Goal: Navigation & Orientation: Find specific page/section

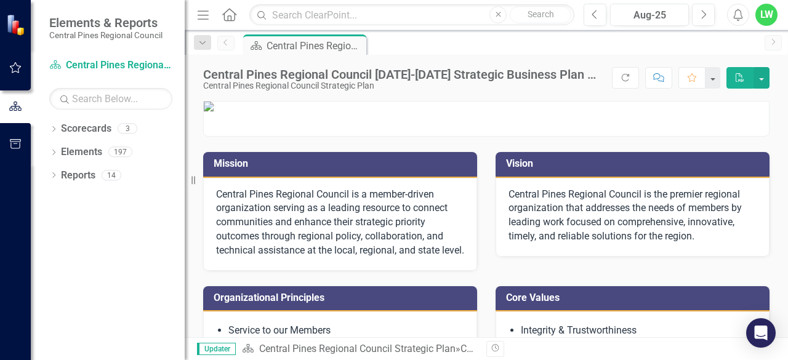
click at [762, 20] on div "LW" at bounding box center [766, 15] width 22 height 22
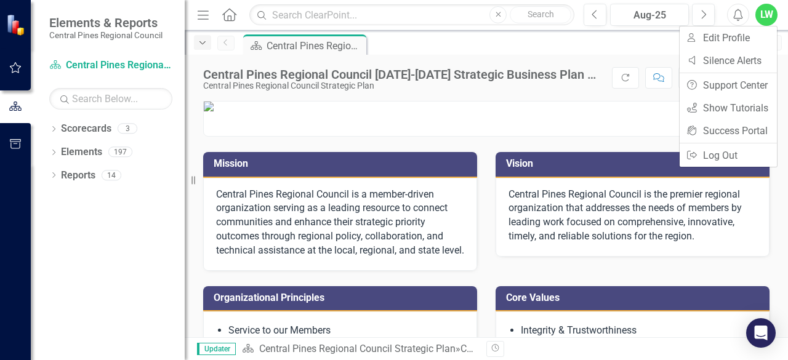
click at [202, 39] on icon "Dropdown" at bounding box center [202, 43] width 11 height 9
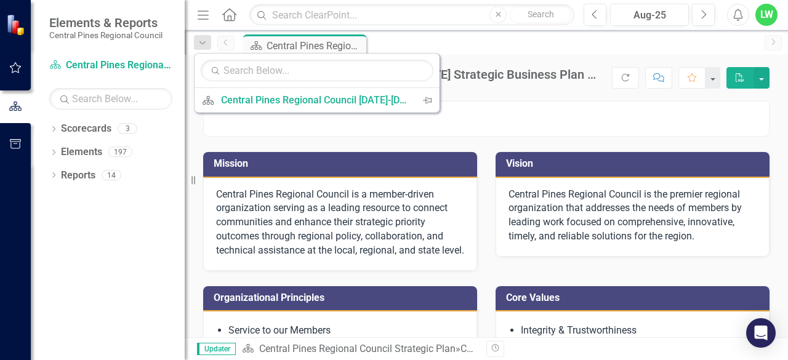
click at [266, 111] on p at bounding box center [486, 107] width 565 height 10
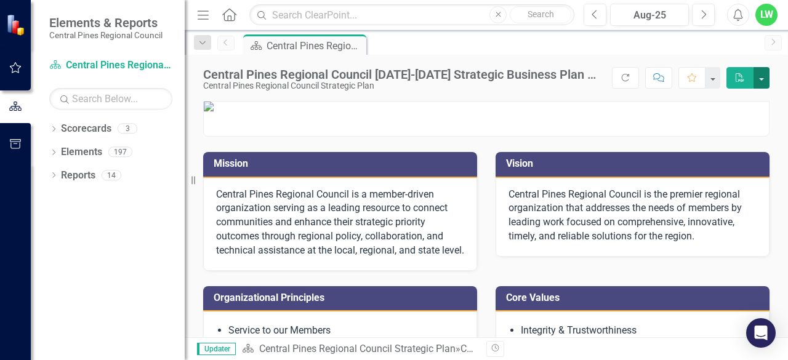
click at [766, 72] on button "button" at bounding box center [761, 78] width 16 height 22
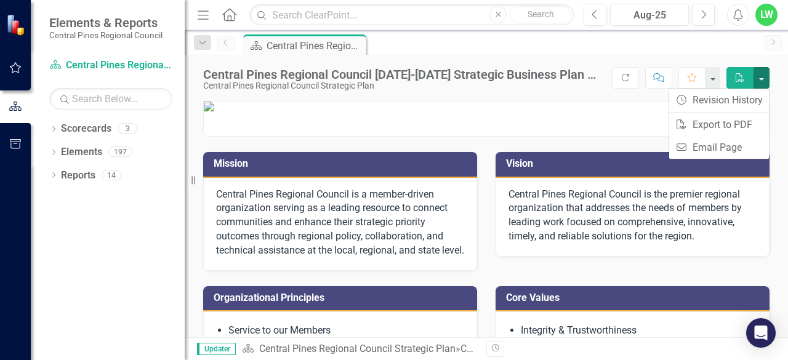
click at [597, 111] on p at bounding box center [486, 107] width 565 height 10
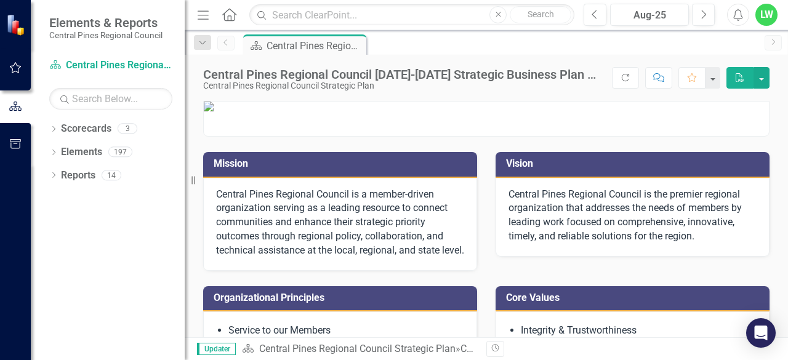
click at [771, 15] on div "LW" at bounding box center [766, 15] width 22 height 22
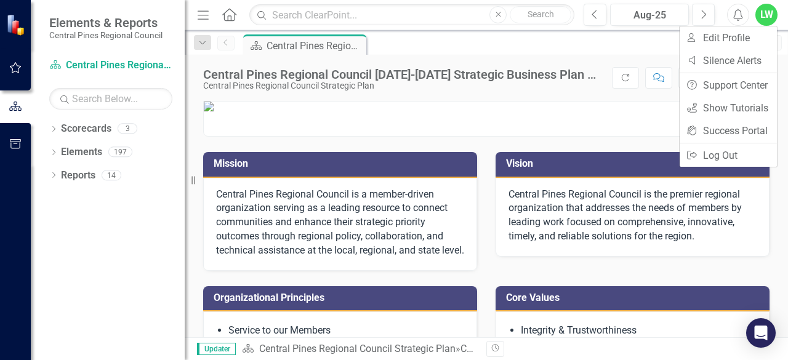
click at [201, 17] on icon "Menu" at bounding box center [203, 14] width 16 height 13
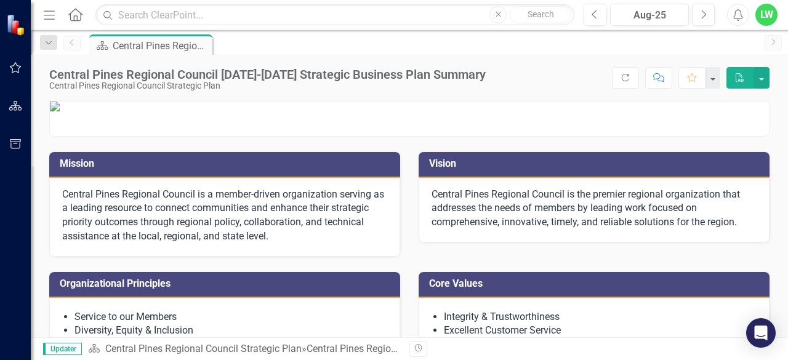
click at [70, 7] on link "Home" at bounding box center [76, 15] width 16 height 18
click at [75, 12] on icon "Home" at bounding box center [75, 14] width 16 height 13
click at [12, 26] on img at bounding box center [17, 25] width 22 height 22
click at [14, 70] on icon "button" at bounding box center [15, 68] width 13 height 10
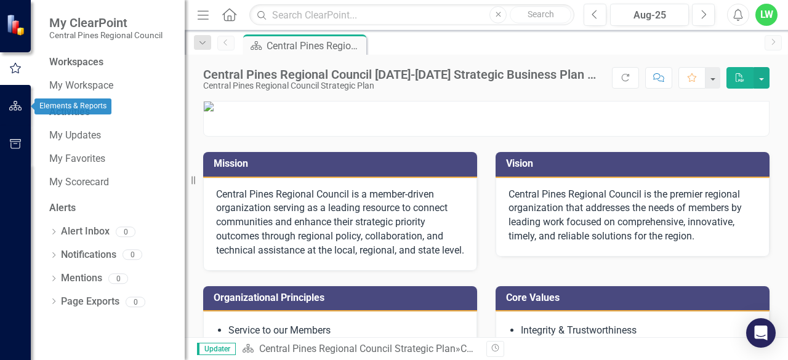
click at [21, 107] on icon "button" at bounding box center [15, 106] width 13 height 10
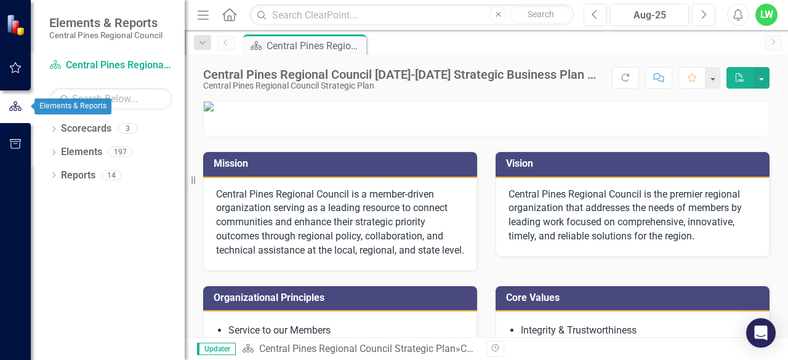
click at [21, 76] on button "button" at bounding box center [16, 68] width 28 height 26
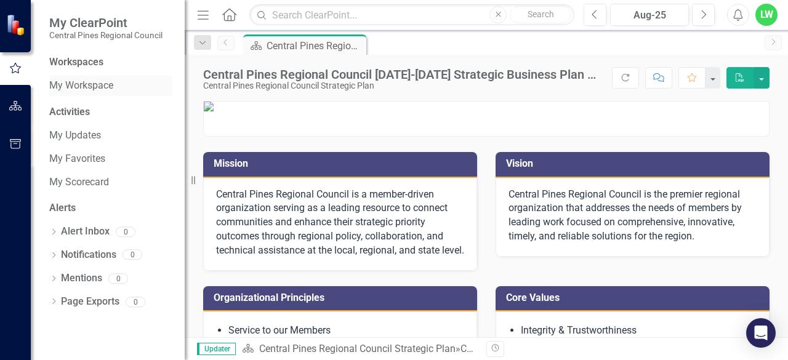
click at [71, 86] on link "My Workspace" at bounding box center [110, 86] width 123 height 14
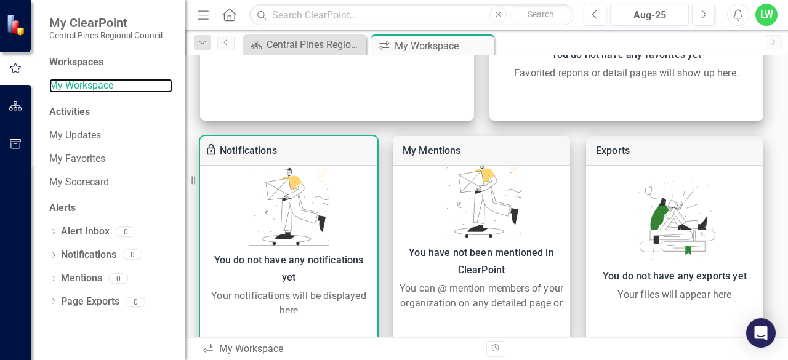
scroll to position [490, 0]
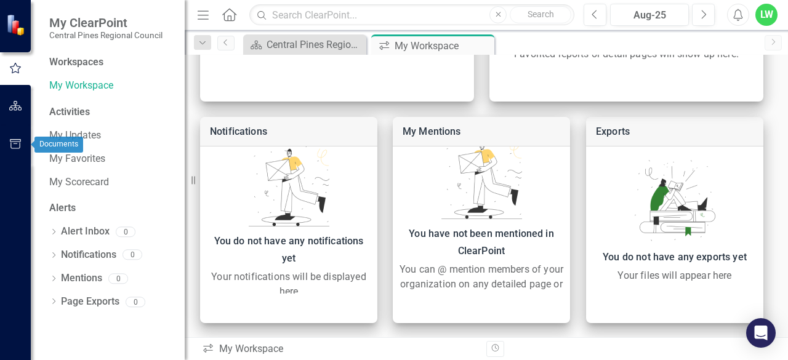
click at [12, 140] on icon "button" at bounding box center [15, 144] width 11 height 10
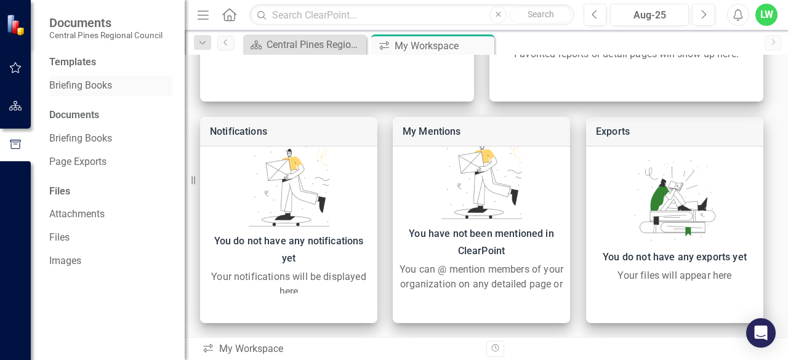
click at [76, 87] on link "Briefing Books" at bounding box center [110, 86] width 123 height 14
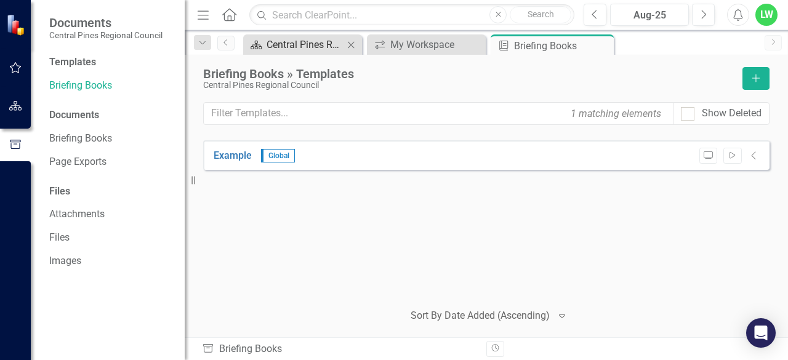
click at [308, 47] on div "Central Pines Regional Council [DATE]-[DATE] Strategic Business Plan Summary" at bounding box center [304, 44] width 77 height 15
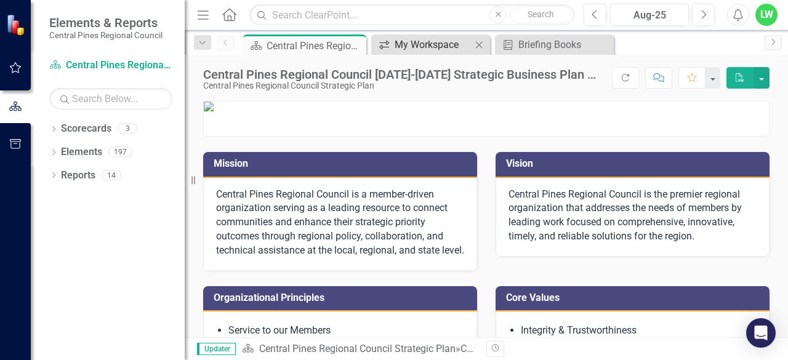
click at [434, 43] on div "My Workspace" at bounding box center [432, 44] width 77 height 15
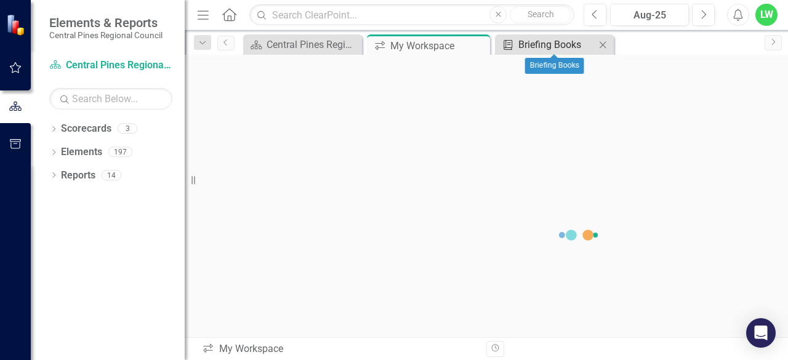
click at [532, 41] on div "Briefing Books" at bounding box center [556, 44] width 77 height 15
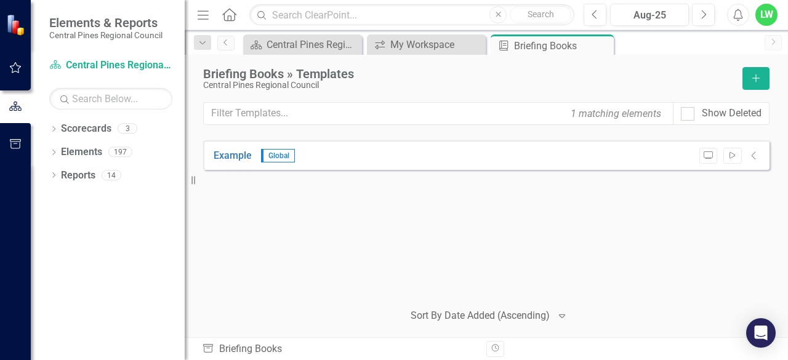
click at [22, 28] on img at bounding box center [17, 25] width 22 height 22
click at [75, 148] on link "Elements" at bounding box center [81, 152] width 41 height 14
click at [49, 154] on icon "Dropdown" at bounding box center [53, 153] width 9 height 7
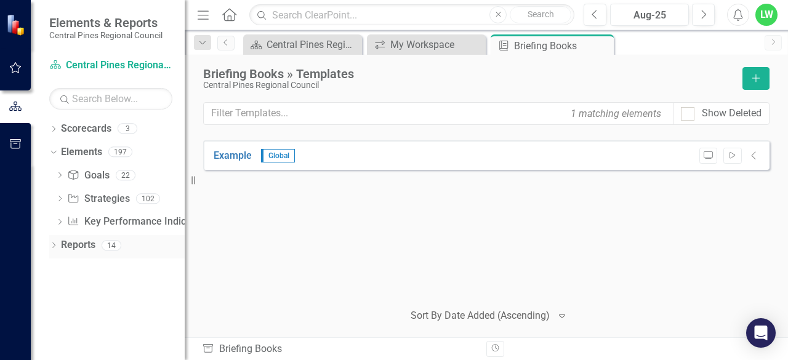
click at [53, 242] on div "Dropdown" at bounding box center [53, 247] width 9 height 10
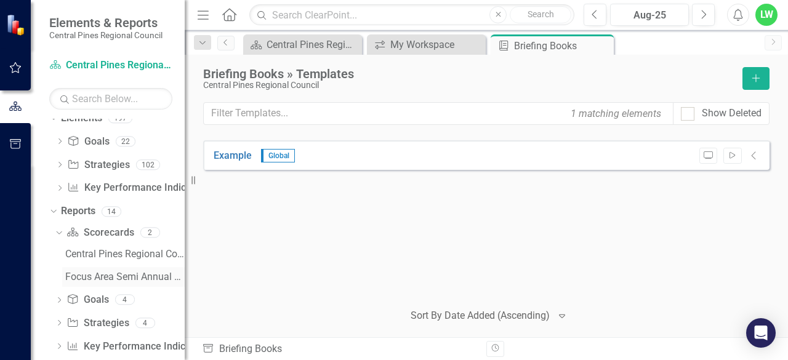
scroll to position [51, 0]
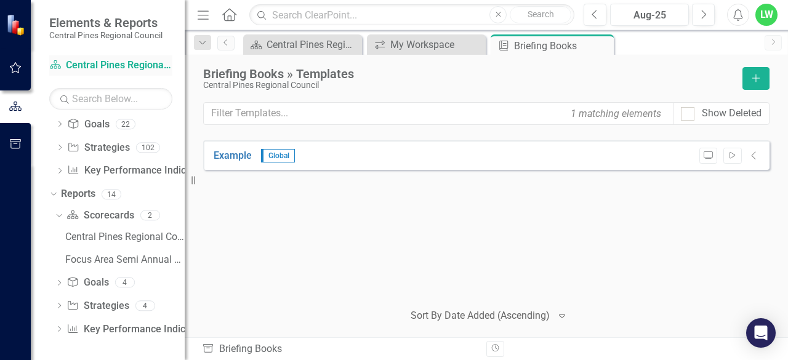
click at [79, 60] on link "Scorecard Central Pines Regional Council Strategic Plan" at bounding box center [110, 65] width 123 height 14
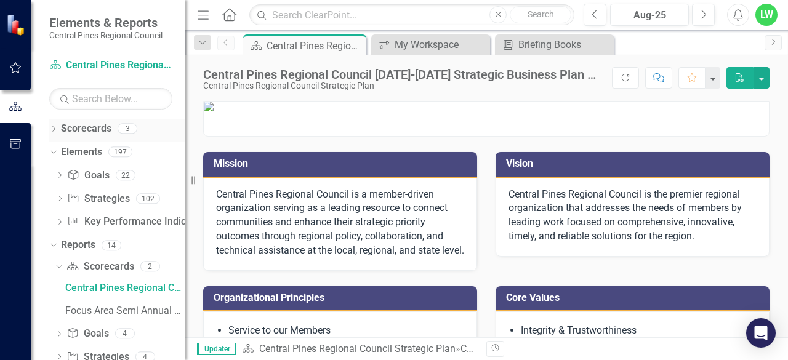
click at [55, 130] on icon "Dropdown" at bounding box center [53, 130] width 9 height 7
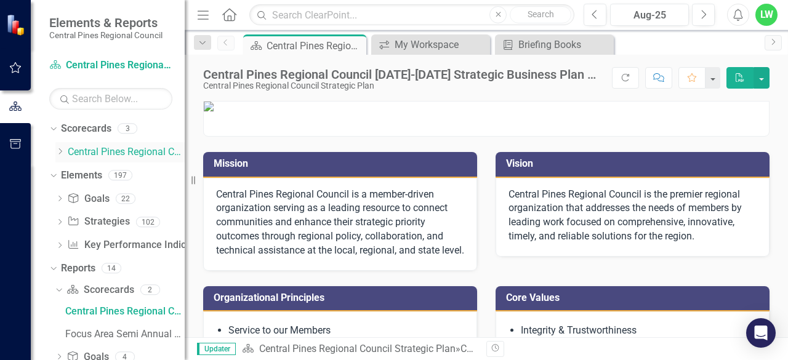
click at [60, 150] on icon at bounding box center [60, 151] width 3 height 6
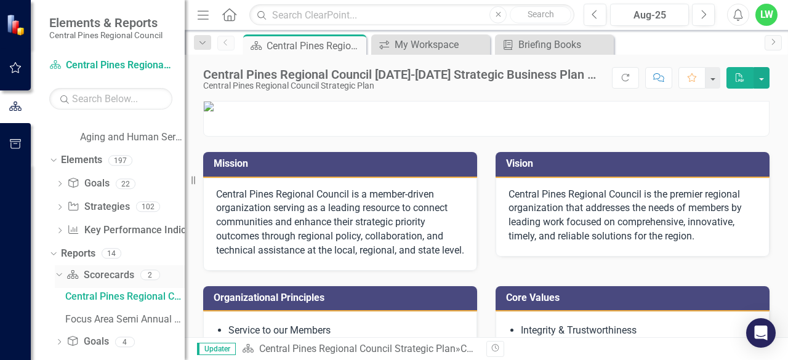
click at [55, 278] on div "Dropdown" at bounding box center [59, 276] width 9 height 6
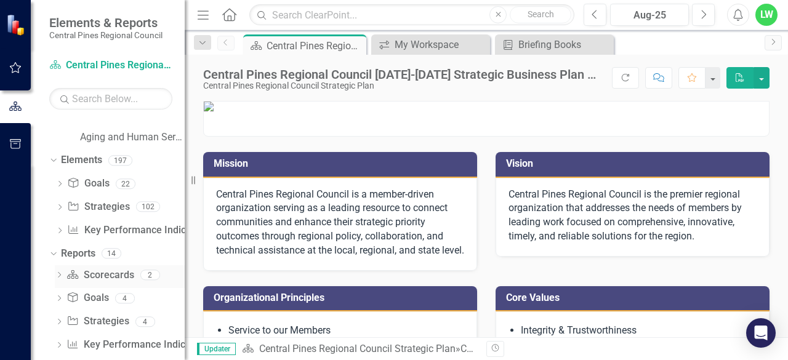
click at [55, 278] on icon "Dropdown" at bounding box center [59, 276] width 9 height 7
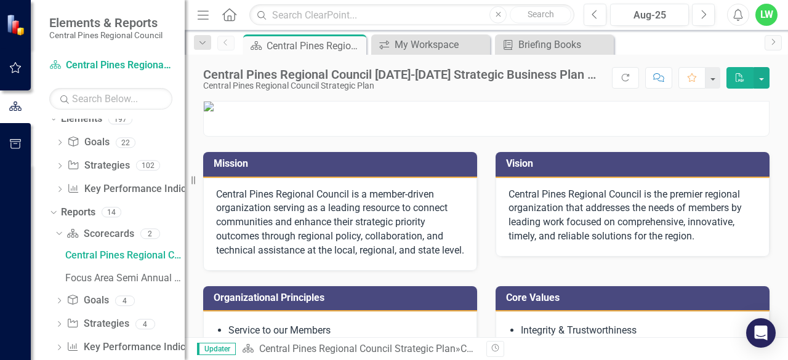
scroll to position [121, 0]
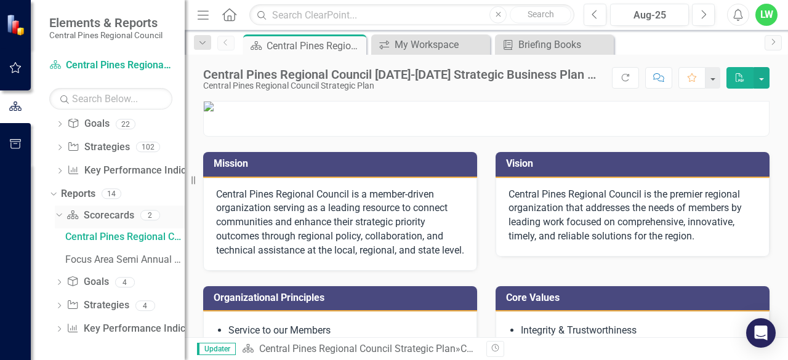
click at [91, 220] on link "Scorecard Scorecards" at bounding box center [99, 216] width 67 height 14
click at [57, 217] on icon "Dropdown" at bounding box center [57, 214] width 7 height 9
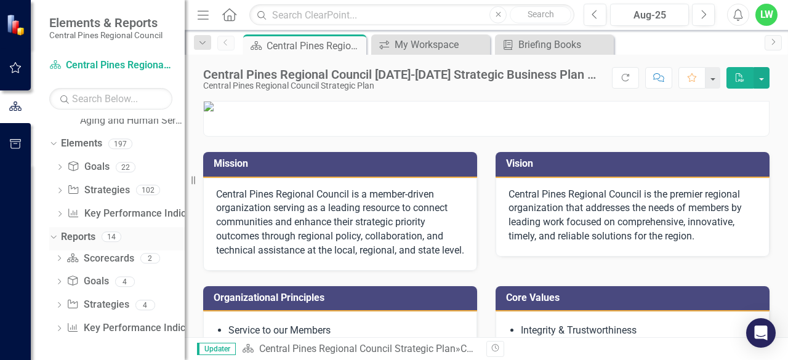
scroll to position [78, 0]
click at [92, 255] on link "Scorecard Scorecards" at bounding box center [99, 259] width 67 height 14
click at [60, 282] on icon "Dropdown" at bounding box center [59, 283] width 9 height 7
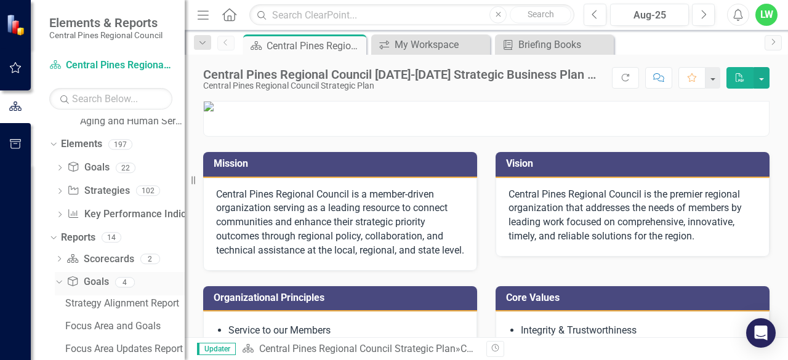
scroll to position [121, 0]
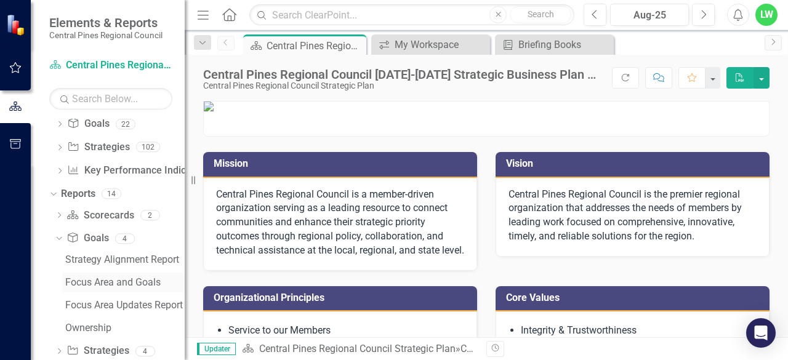
click at [102, 277] on div "Focus Area and Goals" at bounding box center [124, 282] width 119 height 11
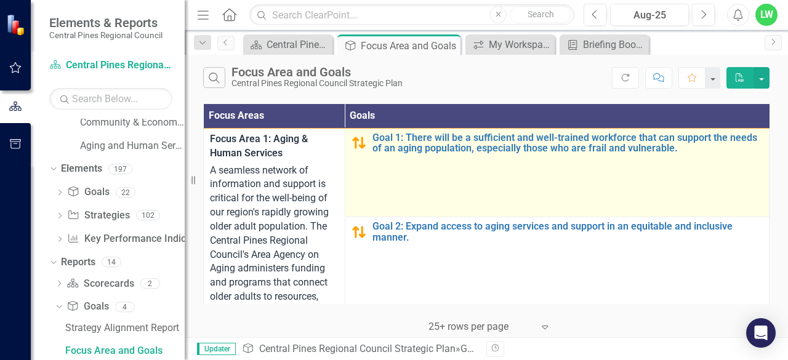
click at [391, 156] on td "Goal 1: There will be a sufficient and well-trained workforce that can support …" at bounding box center [557, 172] width 424 height 89
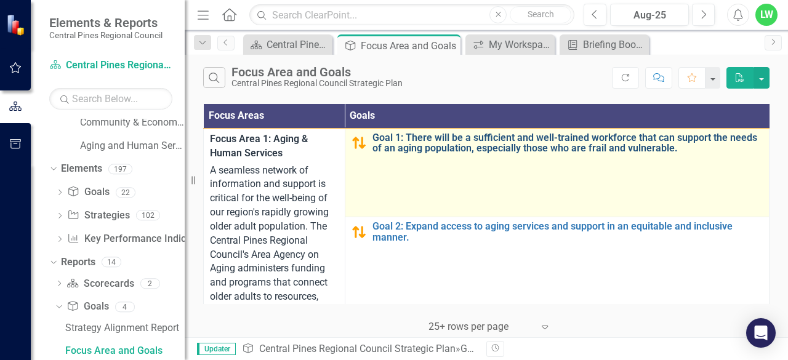
click at [396, 137] on link "Goal 1: There will be a sufficient and well-trained workforce that can support …" at bounding box center [567, 143] width 390 height 22
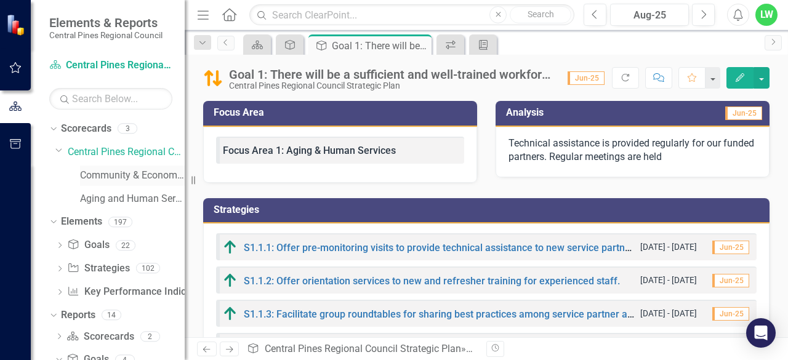
click at [110, 177] on link "Community & Economic Development" at bounding box center [132, 176] width 105 height 14
